Goal: Task Accomplishment & Management: Use online tool/utility

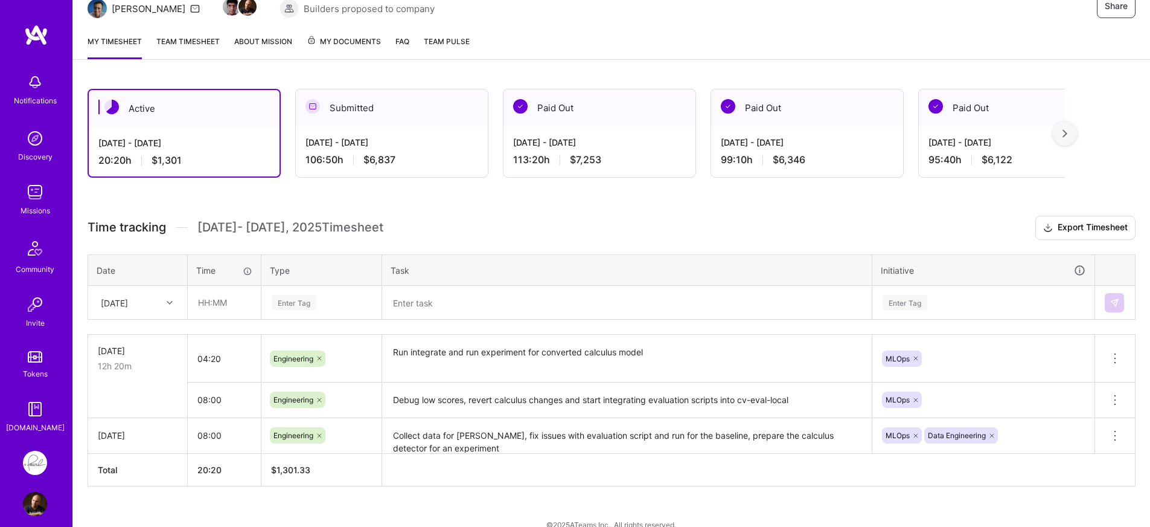
scroll to position [152, 0]
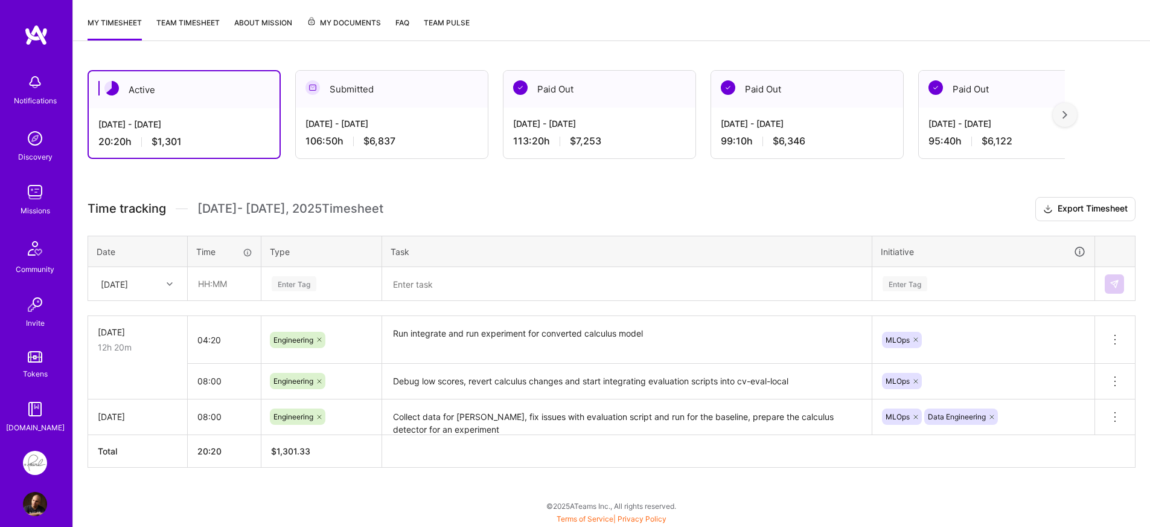
click at [152, 288] on div "[DATE]" at bounding box center [128, 284] width 67 height 20
click at [224, 286] on input "text" at bounding box center [224, 283] width 72 height 32
click at [257, 222] on div "Time tracking Oct 1 - Oct 15 , 2025 Timesheet Export Timesheet Date Time Type T…" at bounding box center [612, 332] width 1048 height 271
click at [218, 292] on input "text" at bounding box center [224, 283] width 72 height 32
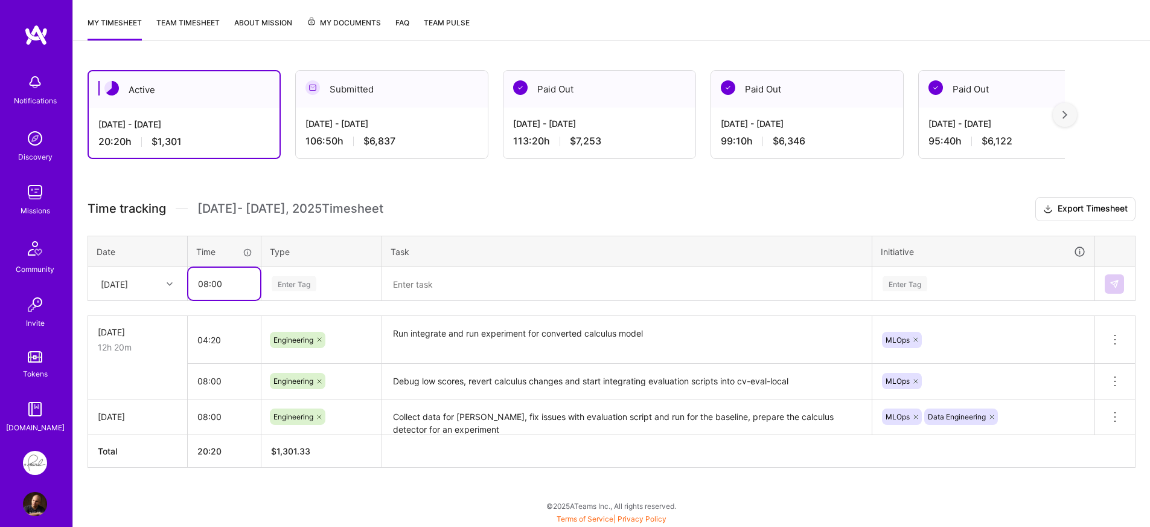
click at [206, 283] on input "08:00" at bounding box center [224, 283] width 72 height 32
type input "09:00"
click at [233, 307] on div "Time tracking [DATE] - [DATE] Timesheet Export Timesheet Date Time Type Task In…" at bounding box center [612, 332] width 1048 height 271
click at [167, 283] on icon at bounding box center [170, 284] width 6 height 6
click at [154, 342] on div "[DATE]" at bounding box center [138, 340] width 98 height 22
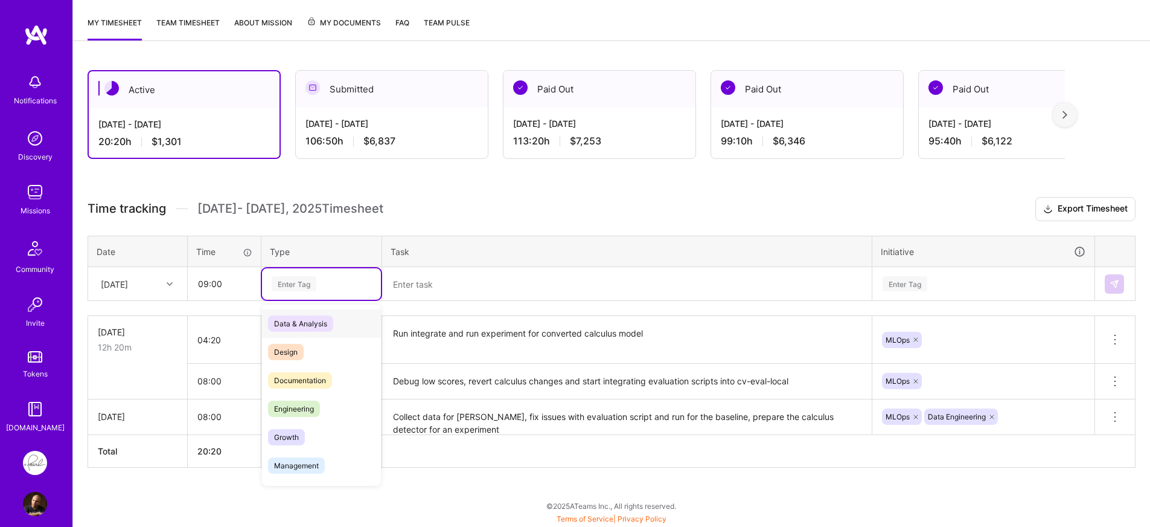
click at [360, 293] on div "Enter Tag" at bounding box center [321, 283] width 119 height 31
click at [336, 404] on div "Engineering" at bounding box center [321, 408] width 119 height 28
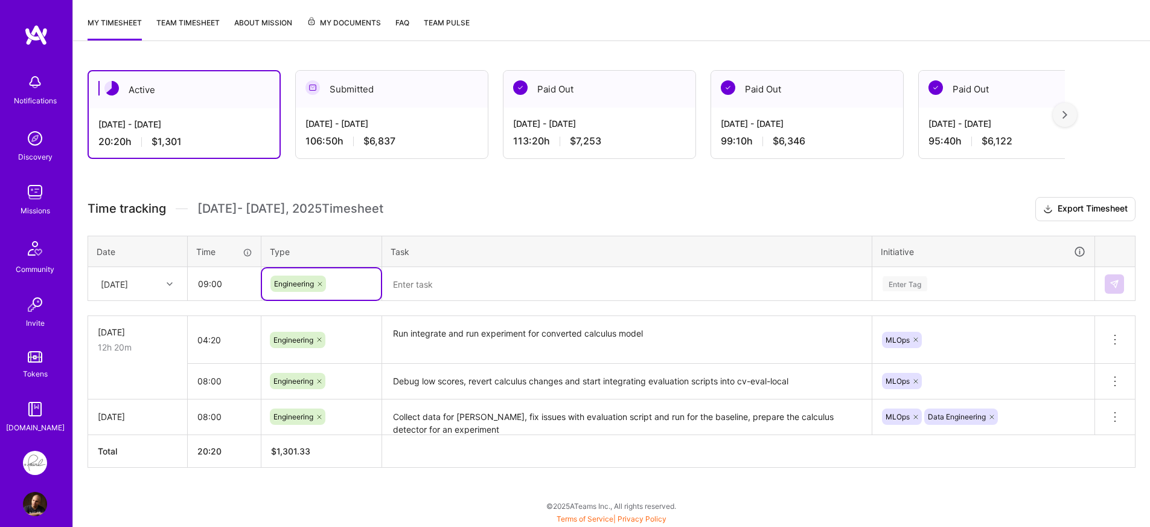
click at [479, 289] on textarea at bounding box center [626, 283] width 487 height 31
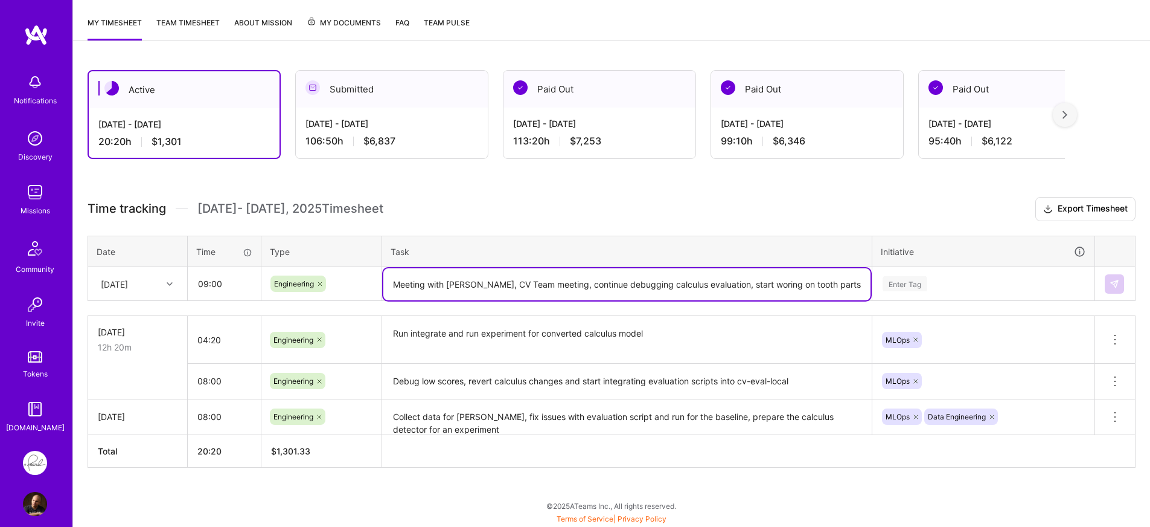
click at [743, 288] on textarea "Meeting with [PERSON_NAME], CV Team meeting, continue debugging calculus evalua…" at bounding box center [626, 284] width 487 height 32
type textarea "Meeting with [PERSON_NAME], CV Team meeting, continue debugging calculus evalua…"
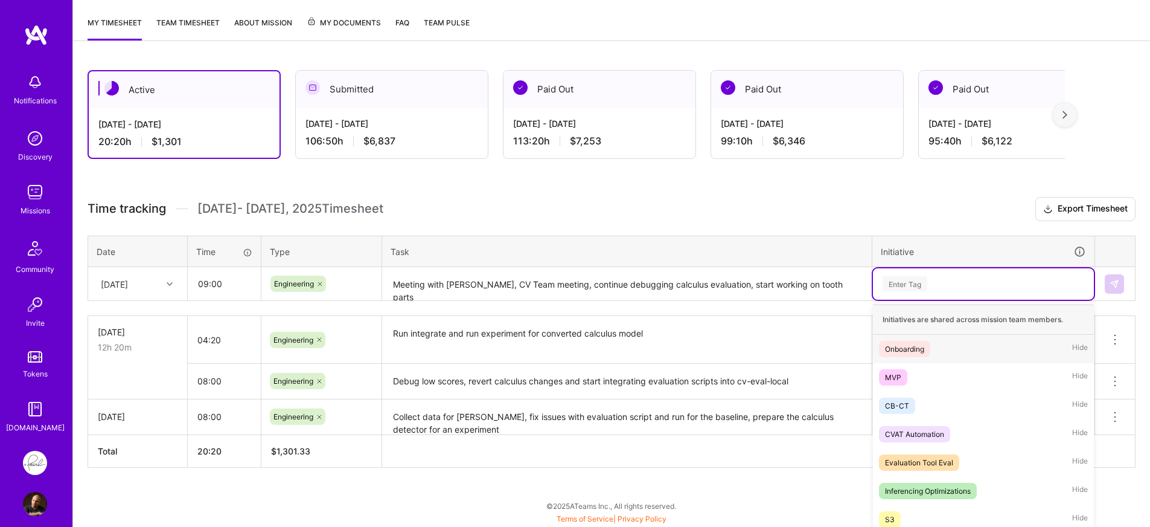
scroll to position [178, 0]
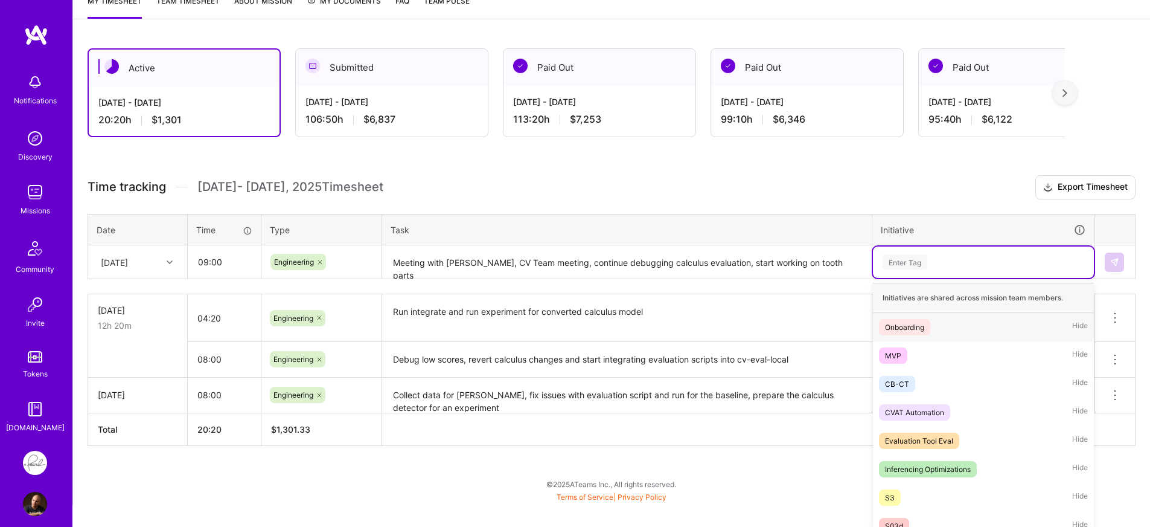
click at [1007, 278] on div "option Onboarding focused, 1 of 25. 25 results available. Use Up and Down to ch…" at bounding box center [983, 261] width 221 height 31
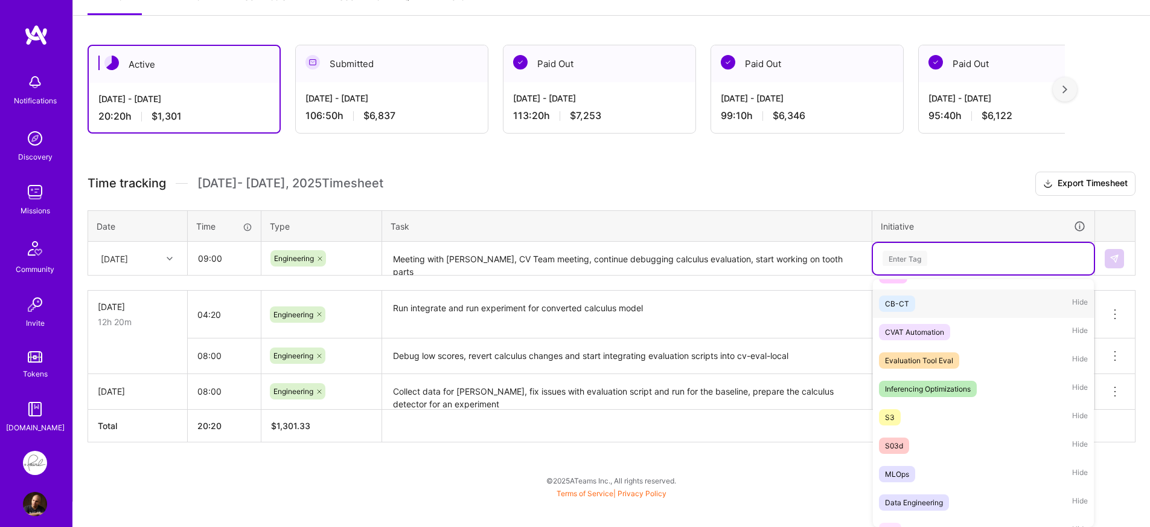
scroll to position [164, 0]
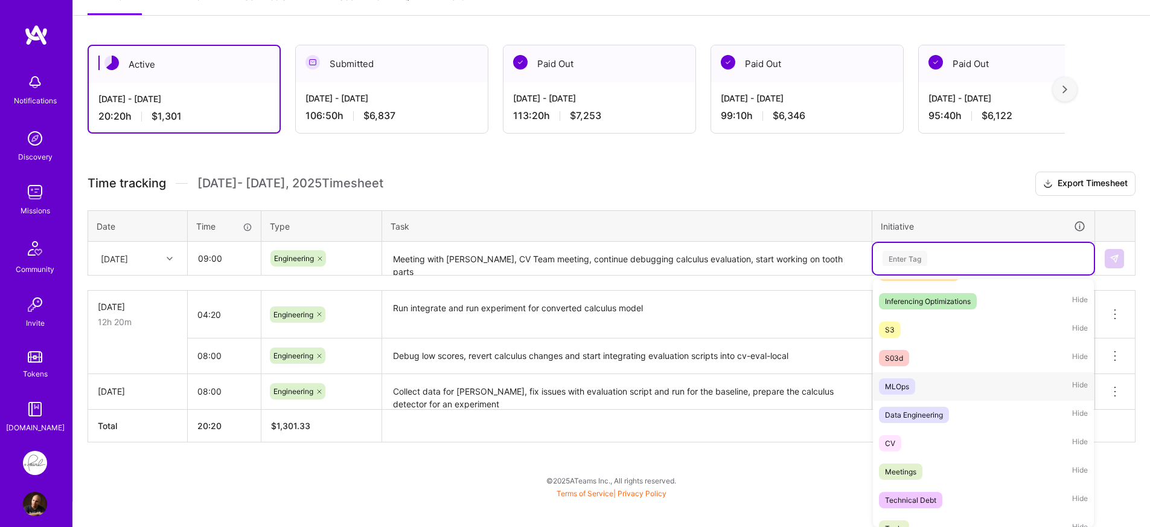
click at [926, 385] on div "MLOps Hide" at bounding box center [983, 386] width 221 height 28
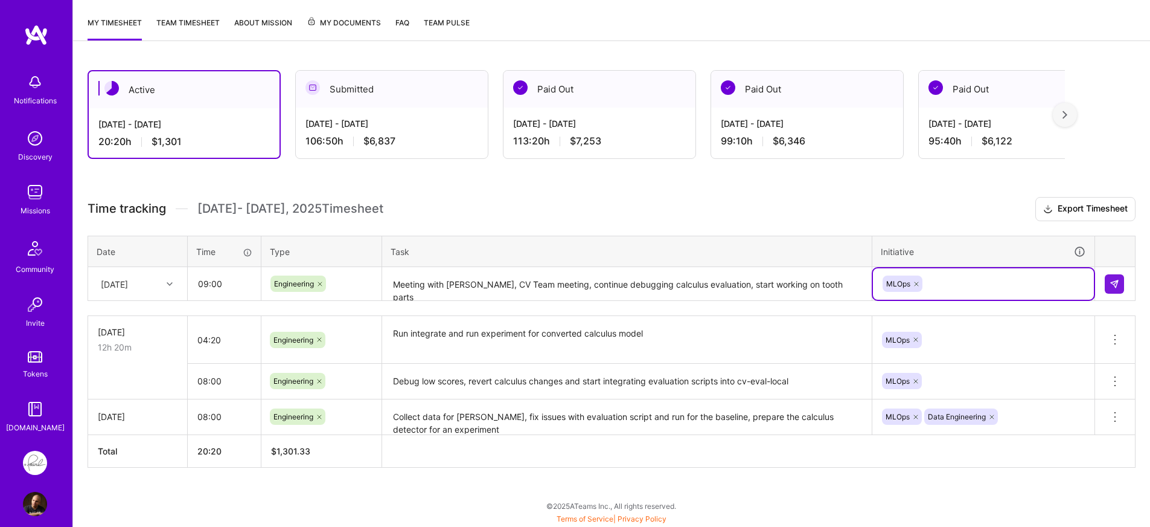
scroll to position [152, 0]
click at [1110, 287] on img at bounding box center [1115, 284] width 10 height 10
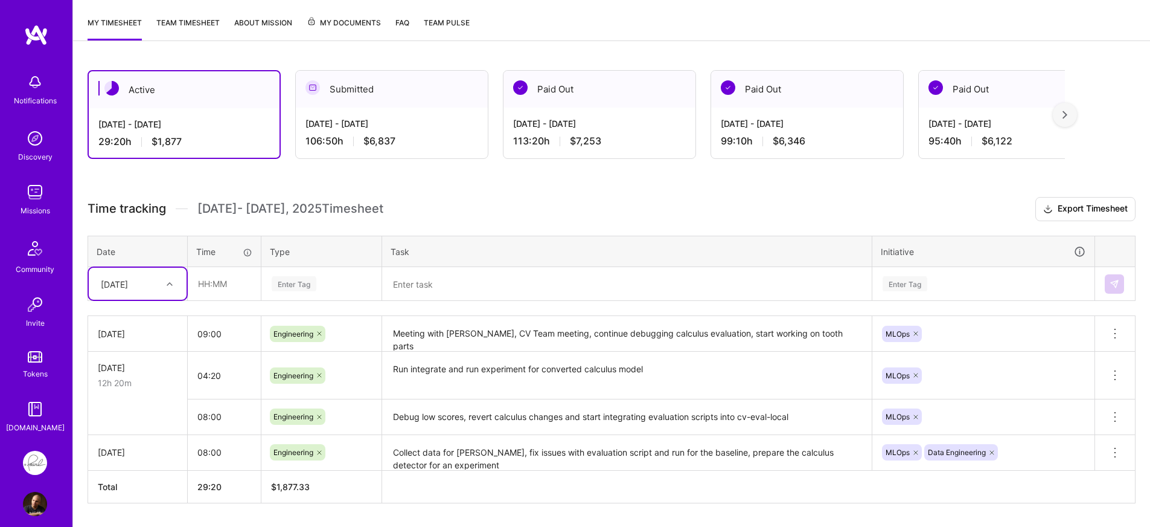
click at [609, 210] on h3 "Time tracking [DATE] - [DATE] Timesheet Export Timesheet" at bounding box center [612, 209] width 1048 height 24
